Goal: Find contact information: Find contact information

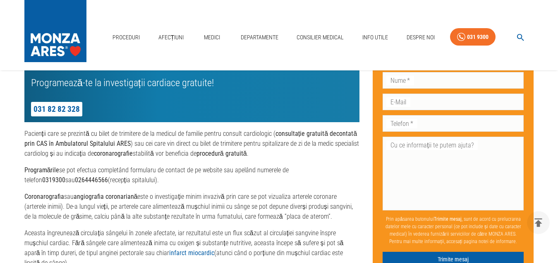
scroll to position [497, 0]
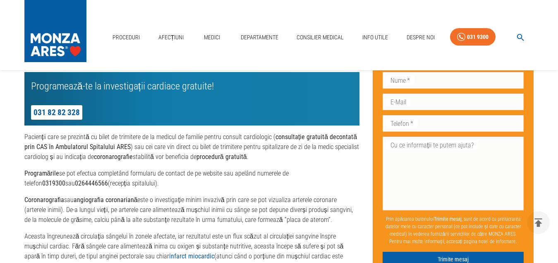
click at [89, 94] on p "Programează-te la investigații cardiace gratuite!" at bounding box center [150, 86] width 238 height 15
click at [72, 118] on link "031 82 82 328" at bounding box center [56, 112] width 51 height 14
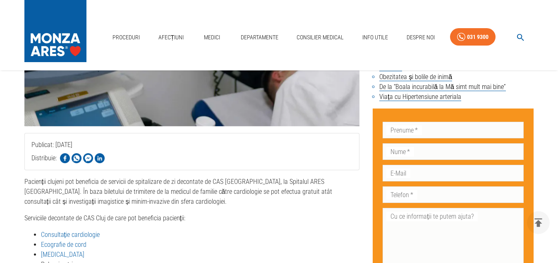
scroll to position [248, 0]
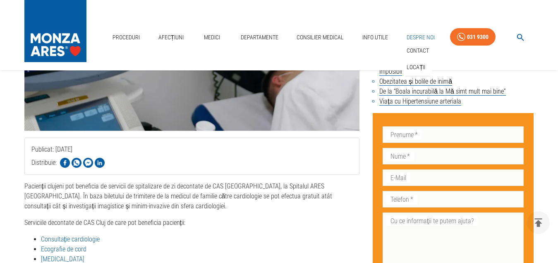
click at [434, 29] on link "Despre Noi" at bounding box center [421, 37] width 35 height 17
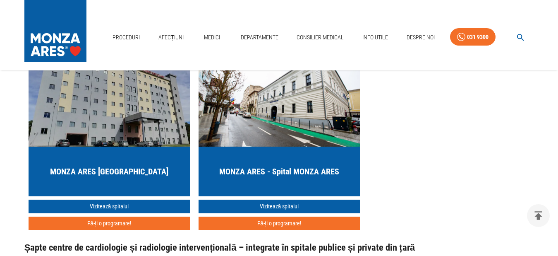
scroll to position [869, 0]
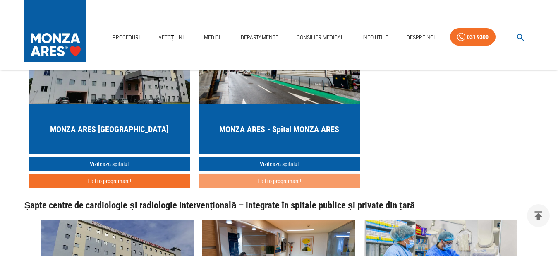
click at [291, 188] on button "Fă-ți o programare!" at bounding box center [280, 181] width 162 height 14
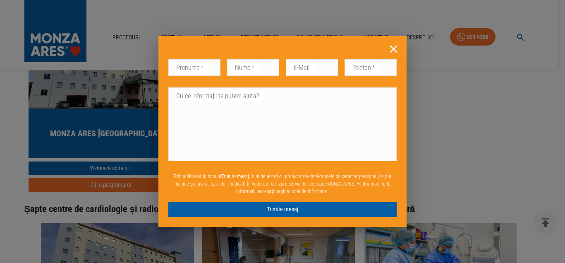
click at [395, 43] on icon at bounding box center [393, 49] width 13 height 13
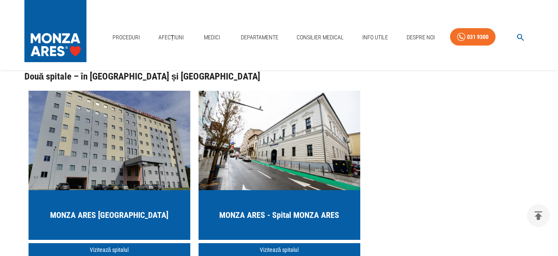
scroll to position [828, 0]
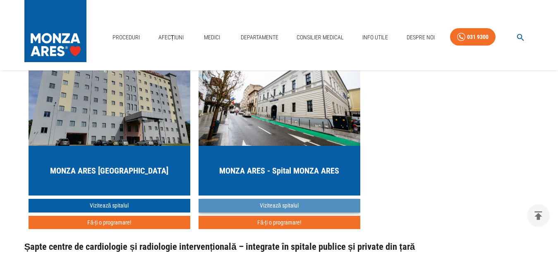
click at [286, 212] on link "Vizitează spitalul" at bounding box center [280, 206] width 162 height 14
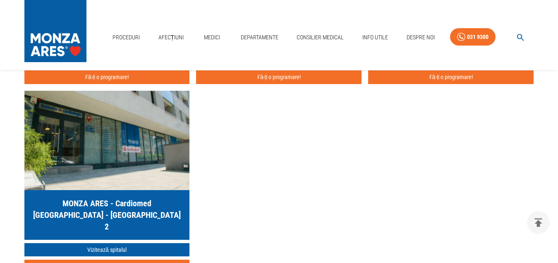
scroll to position [2318, 0]
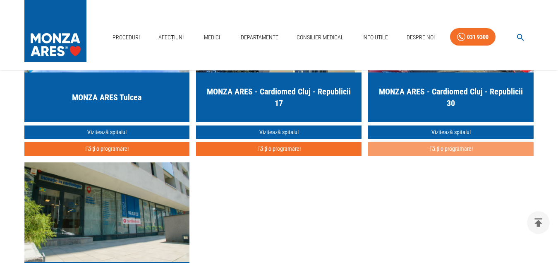
click at [441, 156] on button "Fă-ți o programare!" at bounding box center [451, 149] width 166 height 14
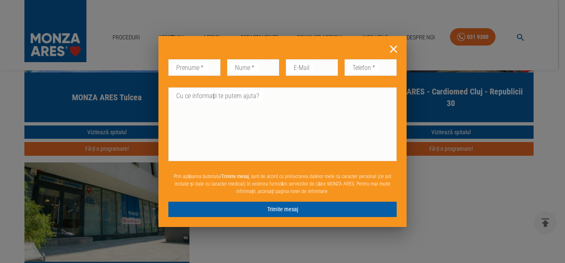
click at [395, 46] on icon at bounding box center [393, 49] width 7 height 7
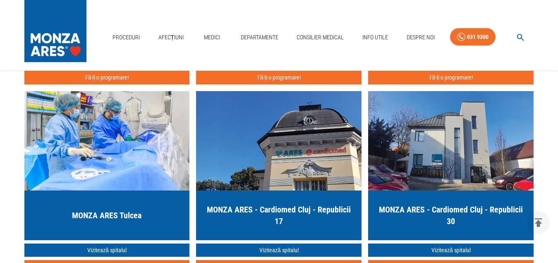
scroll to position [2194, 0]
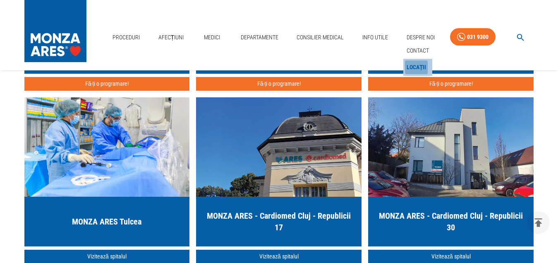
click at [421, 60] on link "Locații" at bounding box center [416, 67] width 23 height 14
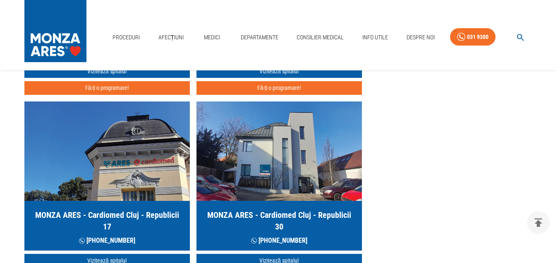
scroll to position [414, 0]
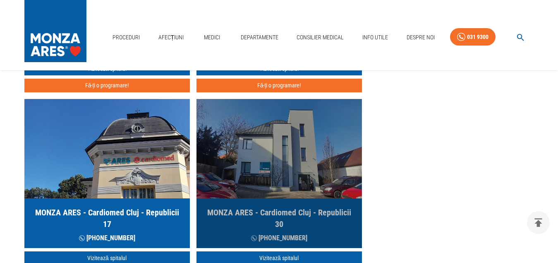
click at [281, 229] on h5 "MONZA ARES - Cardiomed Cluj - Republicii 30" at bounding box center [279, 218] width 152 height 23
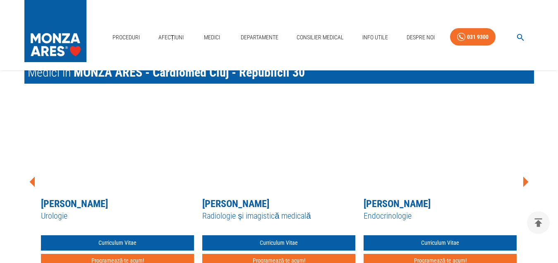
scroll to position [414, 0]
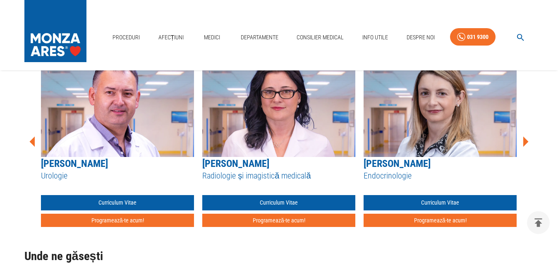
click at [528, 152] on icon at bounding box center [525, 141] width 25 height 25
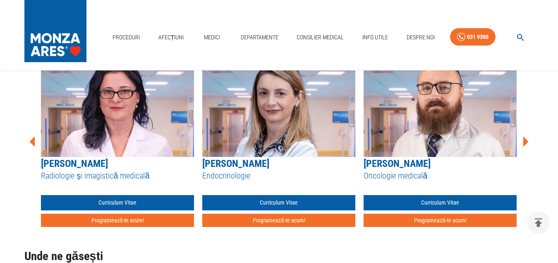
click at [529, 152] on icon at bounding box center [525, 141] width 25 height 25
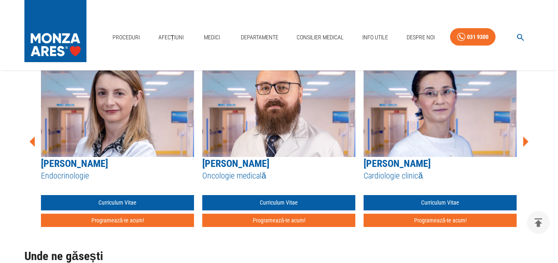
click at [527, 147] on icon at bounding box center [526, 142] width 5 height 10
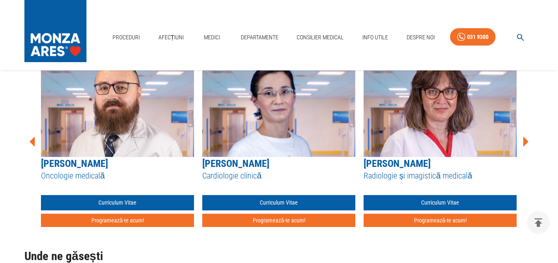
click at [527, 147] on icon at bounding box center [526, 142] width 5 height 10
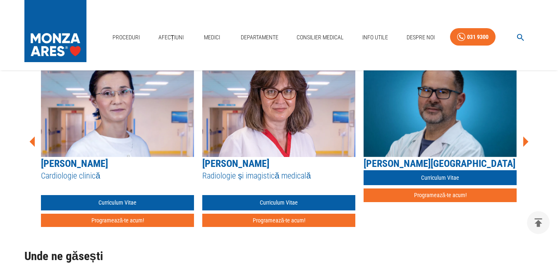
click at [526, 147] on icon at bounding box center [526, 142] width 5 height 10
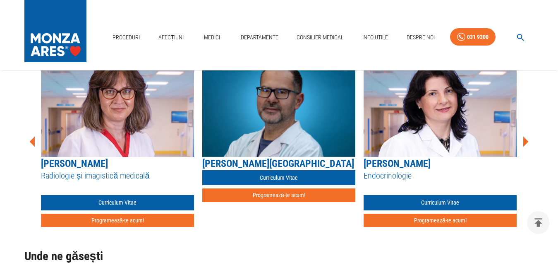
click at [526, 147] on icon at bounding box center [526, 142] width 5 height 10
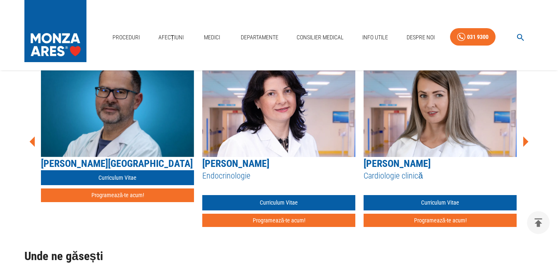
click at [526, 147] on icon at bounding box center [526, 142] width 5 height 10
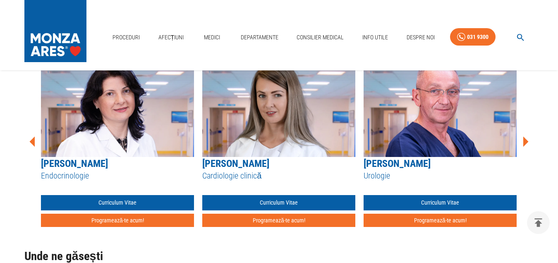
click at [527, 147] on icon at bounding box center [526, 142] width 5 height 10
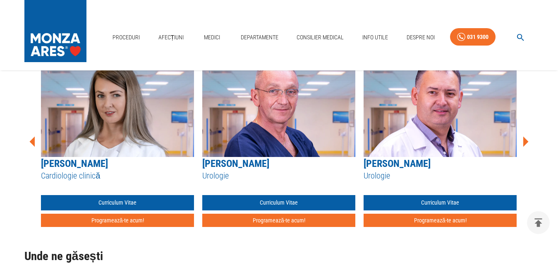
click at [527, 147] on icon at bounding box center [526, 142] width 5 height 10
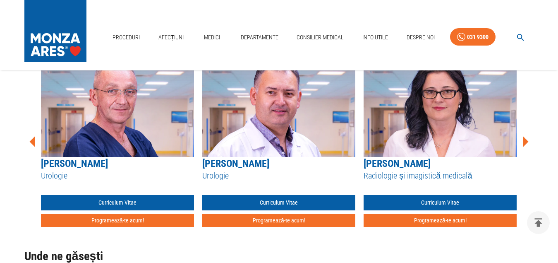
click at [527, 147] on icon at bounding box center [526, 142] width 5 height 10
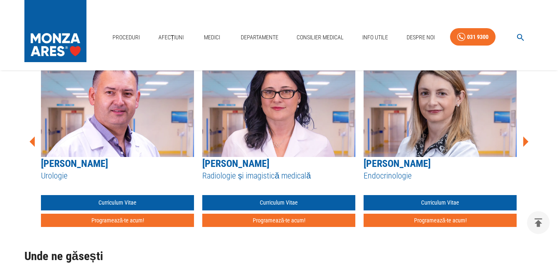
click at [527, 147] on icon at bounding box center [526, 142] width 5 height 10
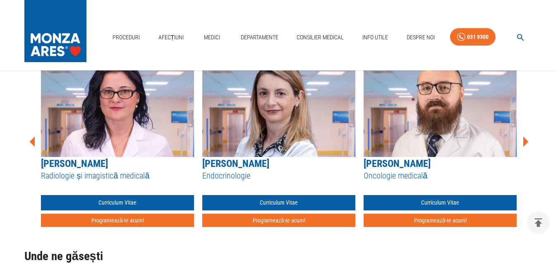
click at [527, 154] on icon at bounding box center [525, 141] width 25 height 25
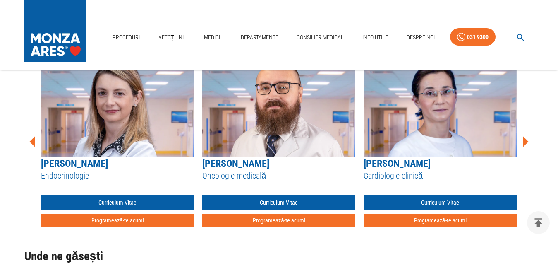
click at [527, 154] on icon at bounding box center [525, 141] width 25 height 25
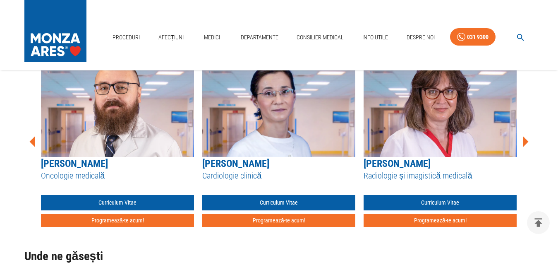
click at [527, 154] on icon at bounding box center [525, 141] width 25 height 25
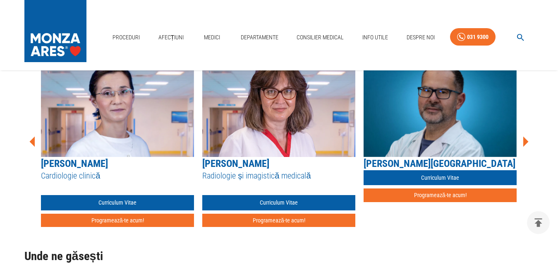
click at [527, 154] on icon at bounding box center [525, 141] width 25 height 25
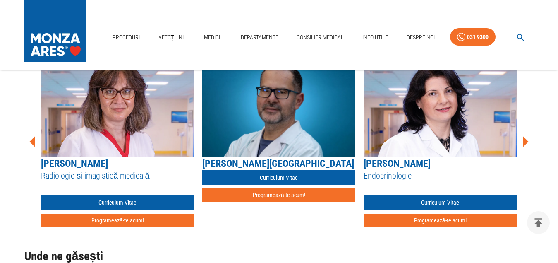
click at [525, 147] on icon at bounding box center [526, 142] width 5 height 10
